Goal: Transaction & Acquisition: Purchase product/service

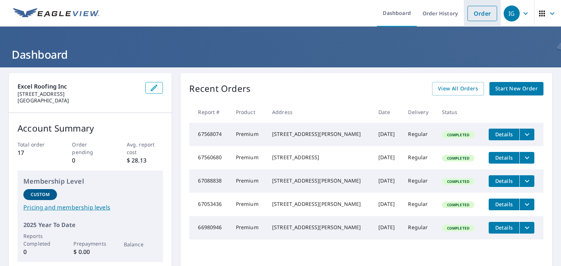
click at [472, 17] on link "Order" at bounding box center [482, 13] width 30 height 15
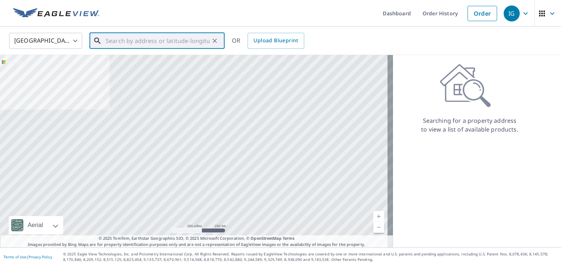
click at [167, 35] on input "text" at bounding box center [157, 41] width 104 height 20
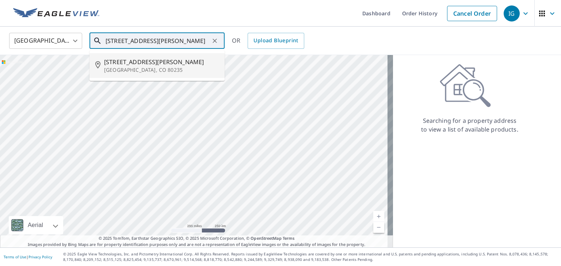
click at [150, 69] on p "[GEOGRAPHIC_DATA], CO 80235" at bounding box center [161, 69] width 115 height 7
type input "[STREET_ADDRESS][PERSON_NAME]"
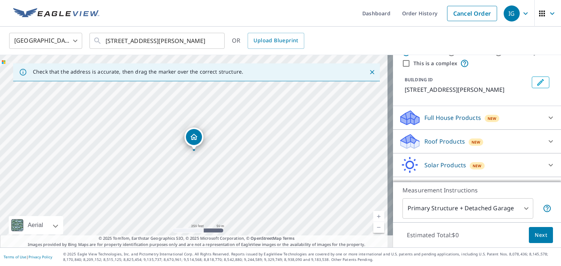
scroll to position [26, 0]
click at [509, 212] on body "IG IG Dashboard Order History Cancel Order IG [GEOGRAPHIC_DATA] [GEOGRAPHIC_DAT…" at bounding box center [280, 133] width 561 height 266
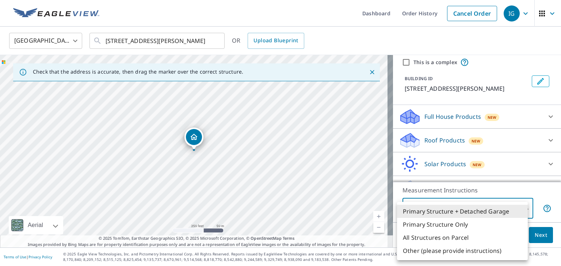
click at [538, 140] on div at bounding box center [280, 133] width 561 height 266
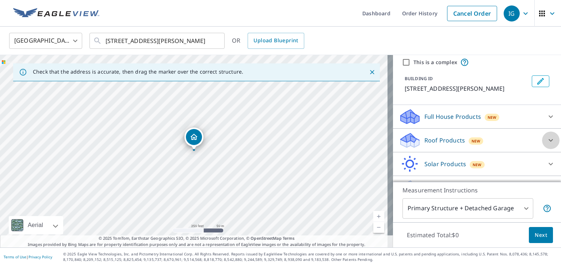
click at [548, 140] on icon at bounding box center [550, 140] width 4 height 3
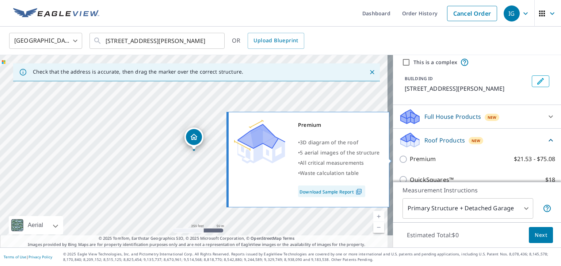
click at [410, 162] on p "Premium" at bounding box center [423, 159] width 26 height 9
click at [407, 162] on input "Premium $21.53 - $75.08" at bounding box center [404, 159] width 11 height 9
checkbox input "true"
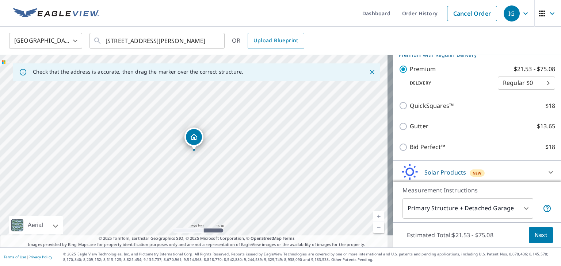
scroll to position [128, 0]
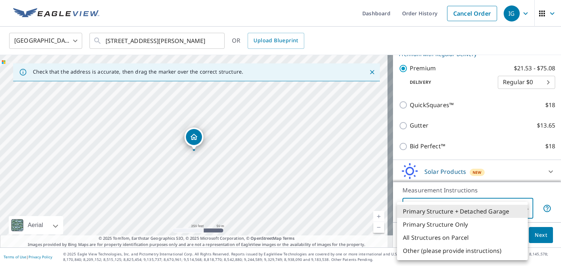
click at [521, 214] on body "IG IG Dashboard Order History Cancel Order IG [GEOGRAPHIC_DATA] [GEOGRAPHIC_DAT…" at bounding box center [280, 133] width 561 height 266
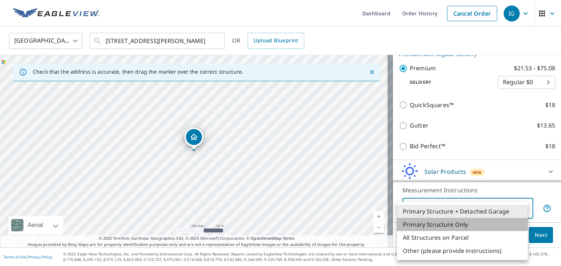
click at [454, 228] on li "Primary Structure Only" at bounding box center [462, 224] width 131 height 13
type input "2"
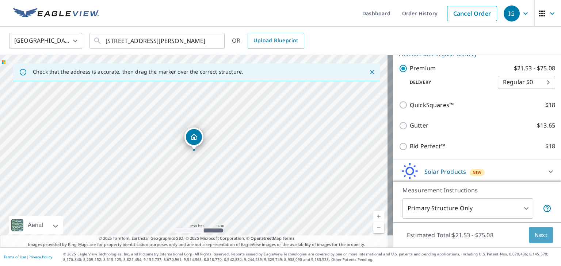
click at [537, 239] on span "Next" at bounding box center [540, 235] width 12 height 9
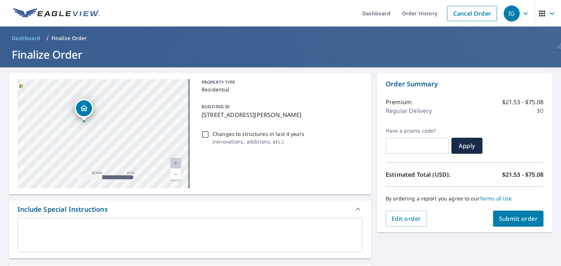
drag, startPoint x: 109, startPoint y: 112, endPoint x: 93, endPoint y: 148, distance: 38.9
click at [93, 148] on div "[STREET_ADDRESS][PERSON_NAME]" at bounding box center [104, 134] width 172 height 110
click at [508, 227] on button "Submit order" at bounding box center [518, 219] width 51 height 16
checkbox input "true"
